Goal: Task Accomplishment & Management: Manage account settings

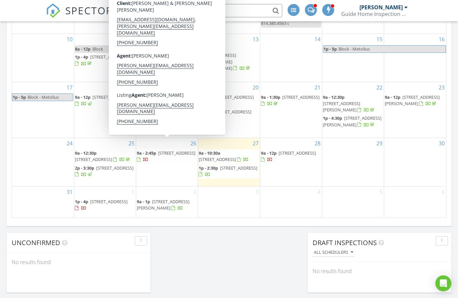
click at [148, 157] on div at bounding box center [143, 160] width 12 height 6
click at [159, 150] on span "16396 Skyline Dr, Bend 97703" at bounding box center [176, 153] width 37 height 6
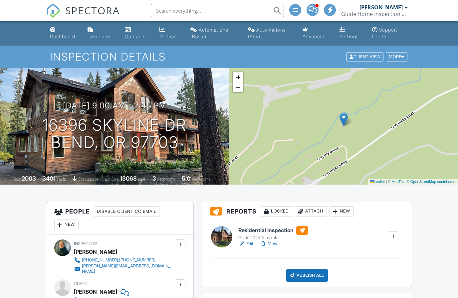
click at [273, 243] on link "View" at bounding box center [268, 244] width 17 height 7
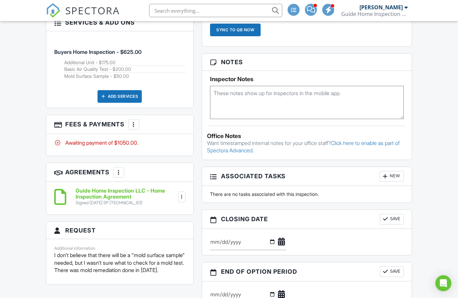
scroll to position [488, 0]
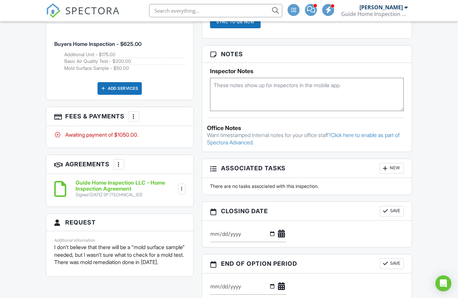
click at [136, 113] on div at bounding box center [133, 116] width 7 height 7
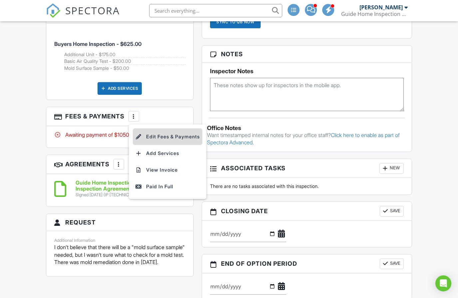
click at [177, 128] on li "Edit Fees & Payments" at bounding box center [168, 136] width 70 height 17
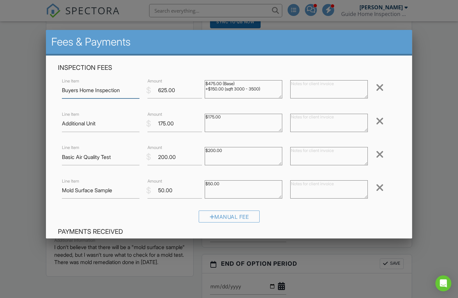
scroll to position [488, 0]
click at [380, 188] on div at bounding box center [380, 187] width 8 height 11
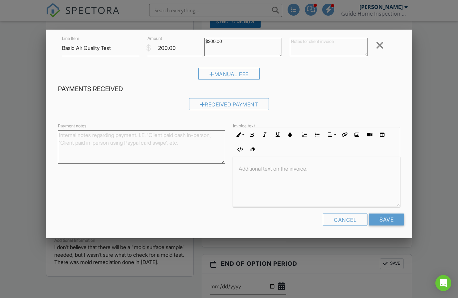
scroll to position [488, 0]
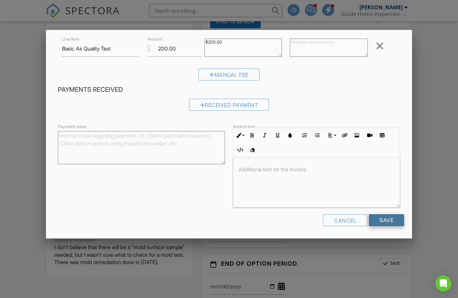
click at [385, 220] on input "Save" at bounding box center [386, 220] width 35 height 12
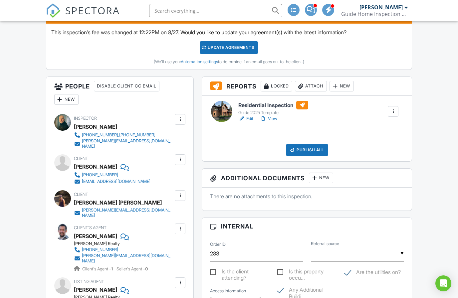
scroll to position [197, 0]
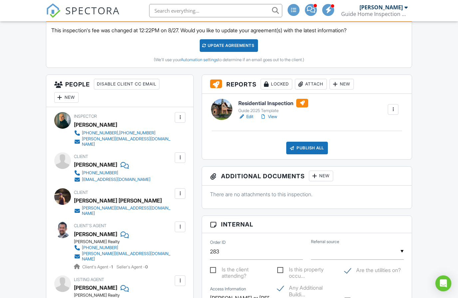
click at [274, 117] on link "View" at bounding box center [268, 116] width 17 height 7
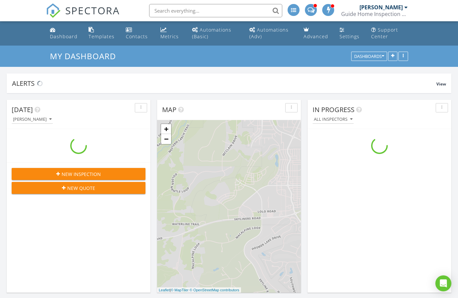
scroll to position [3, 3]
